Goal: Task Accomplishment & Management: Manage account settings

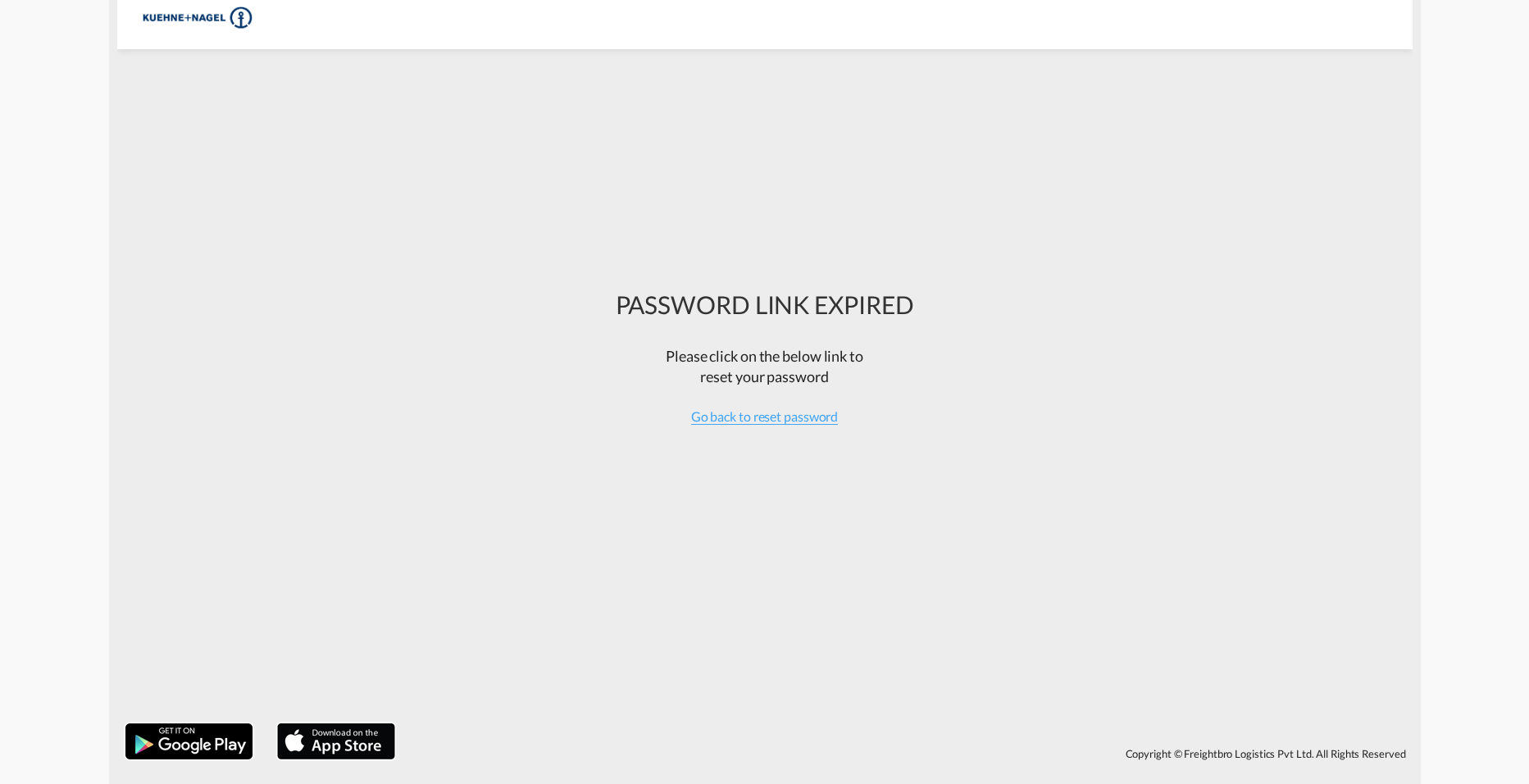
click at [802, 402] on div "Please click on the below link to reset your password" at bounding box center [765, 373] width 299 height 70
click at [802, 408] on div "Go back to reset password" at bounding box center [765, 417] width 299 height 18
click at [802, 414] on span "Go back to reset password" at bounding box center [765, 417] width 147 height 17
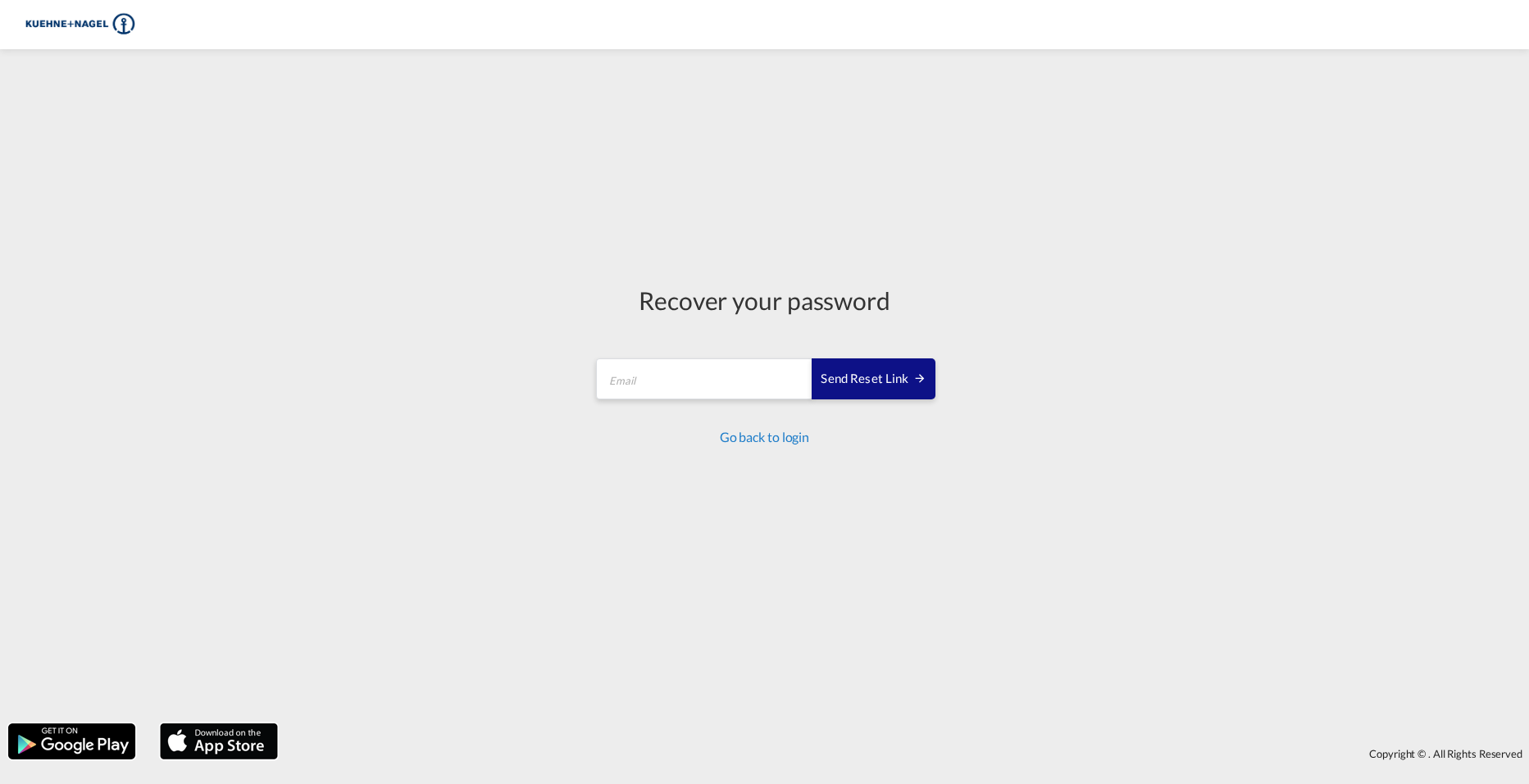
click at [777, 435] on link "Go back to login" at bounding box center [764, 436] width 89 height 16
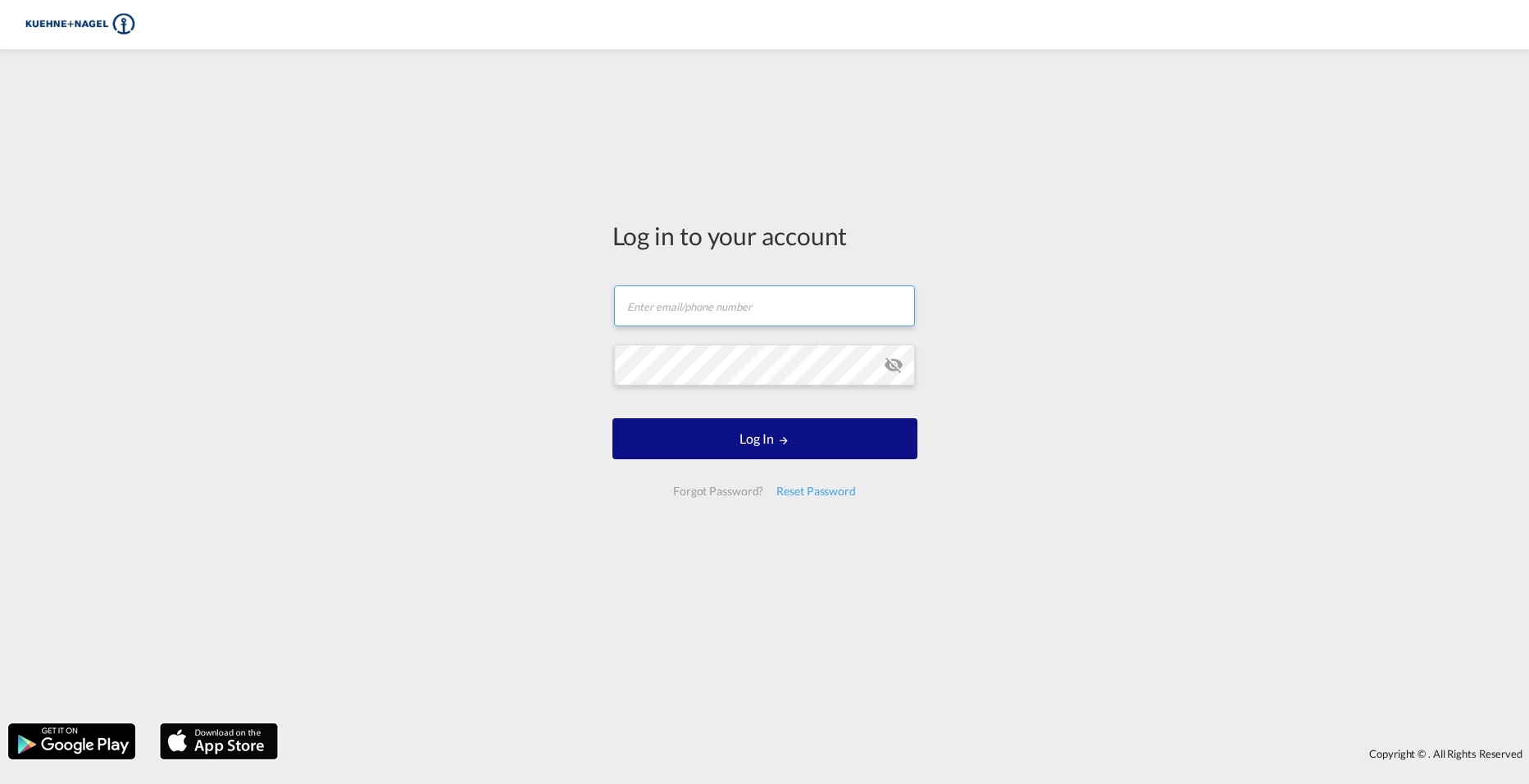
type input "[PERSON_NAME][EMAIL_ADDRESS][PERSON_NAME][PERSON_NAME][DOMAIN_NAME]"
click at [789, 327] on md-input-container "[PERSON_NAME][EMAIL_ADDRESS][PERSON_NAME][PERSON_NAME][DOMAIN_NAME]" at bounding box center [765, 305] width 305 height 44
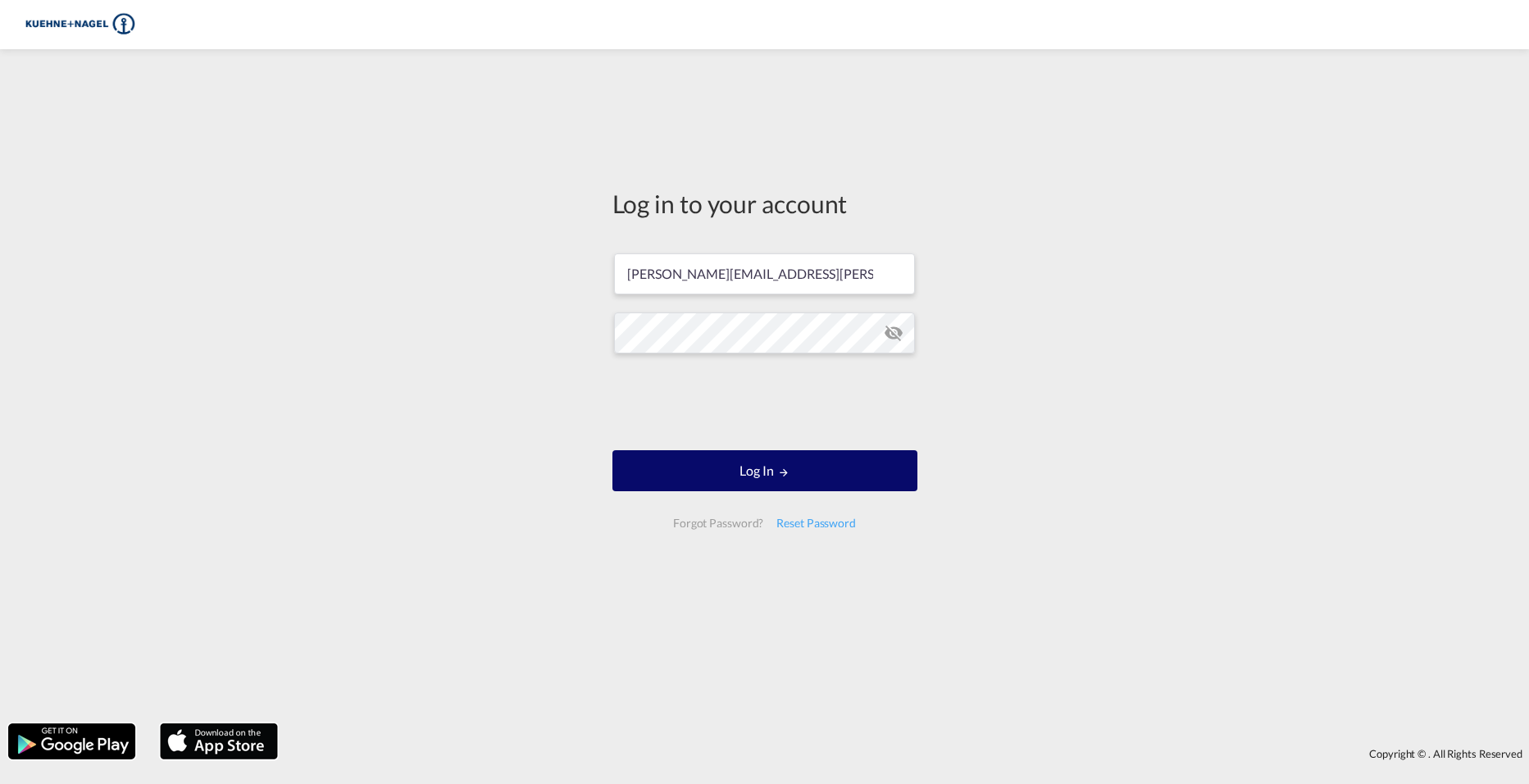
click at [805, 480] on button "Log In" at bounding box center [765, 470] width 305 height 41
